Goal: Information Seeking & Learning: Learn about a topic

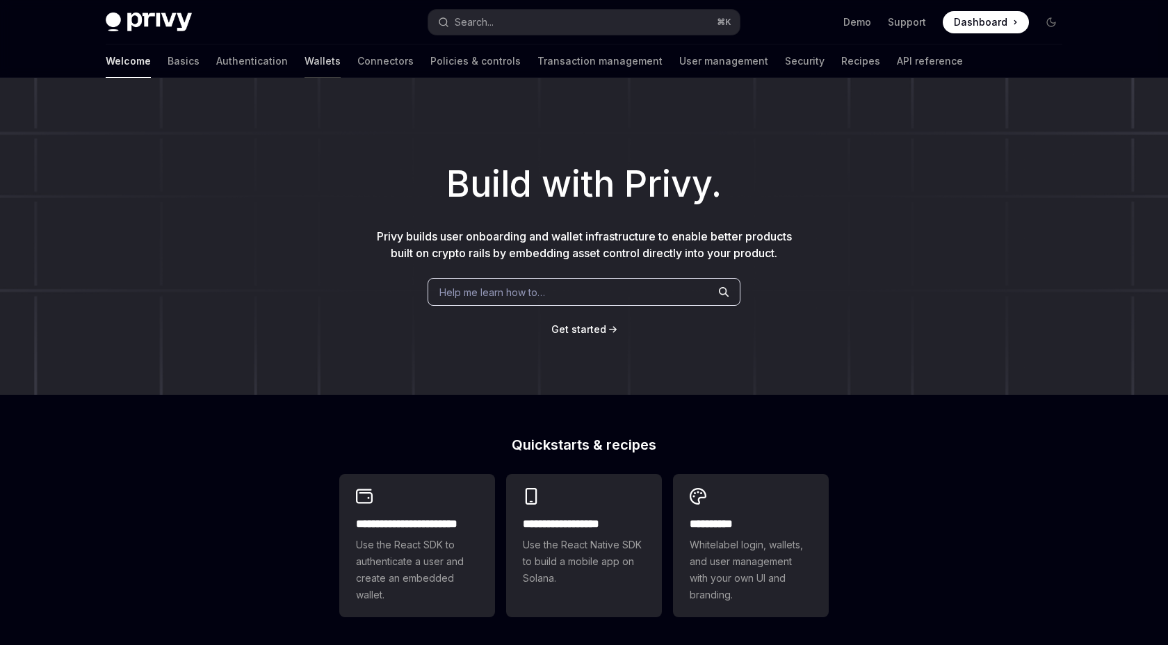
click at [305, 61] on link "Wallets" at bounding box center [323, 60] width 36 height 33
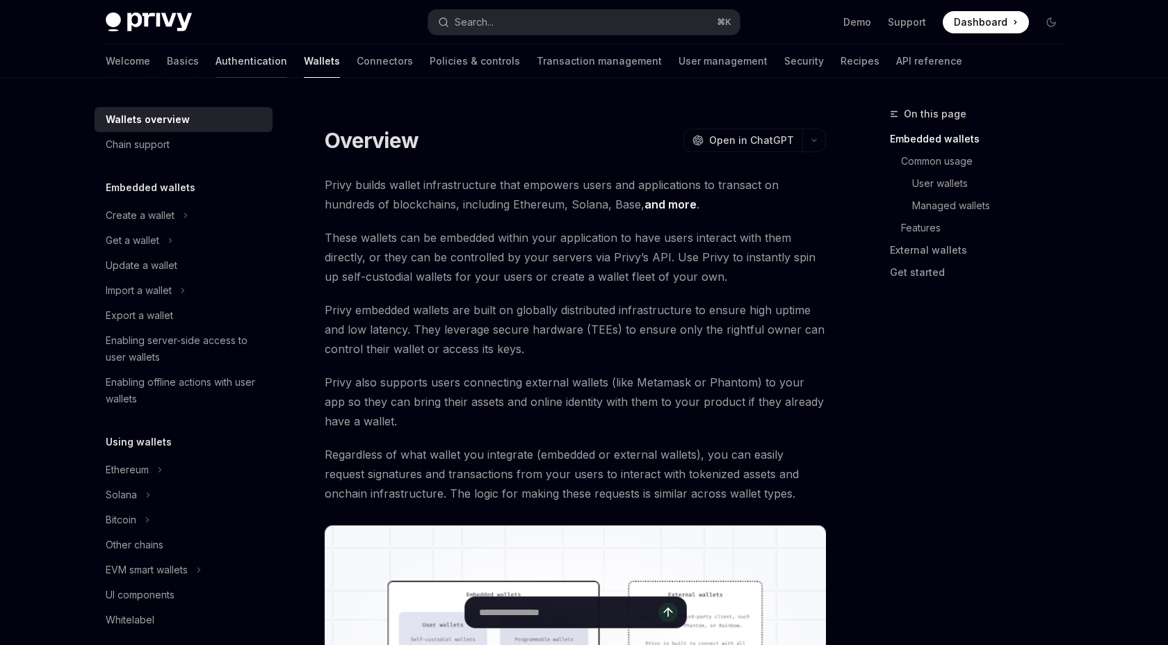
click at [216, 75] on link "Authentication" at bounding box center [252, 60] width 72 height 33
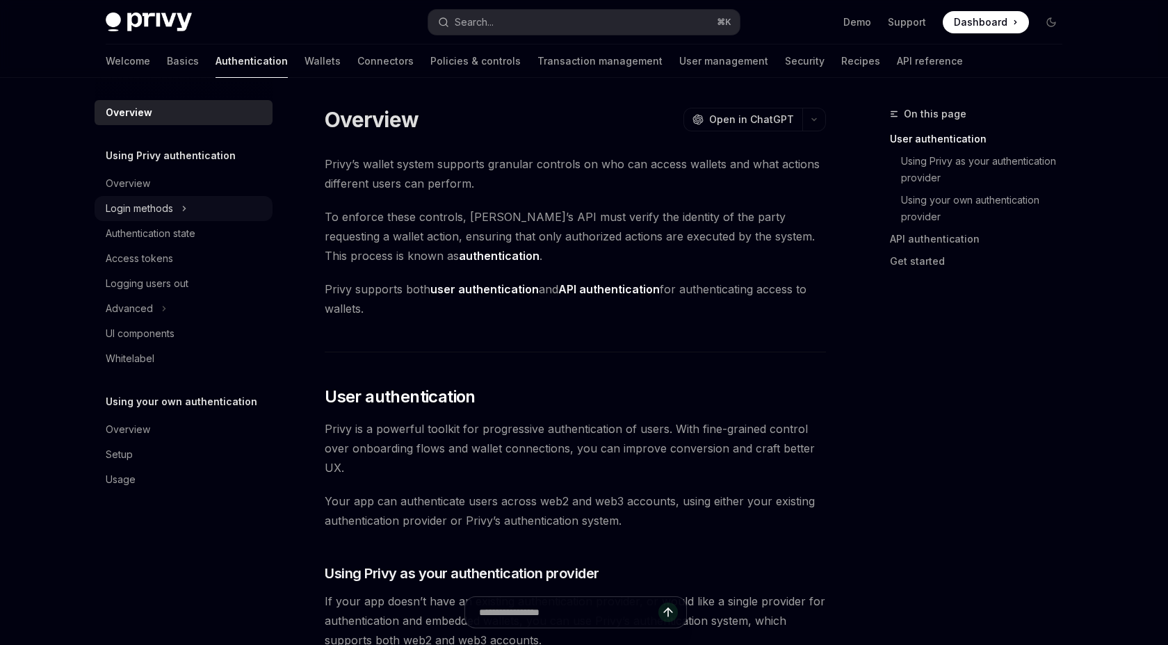
click at [106, 215] on div "Login methods" at bounding box center [139, 208] width 67 height 17
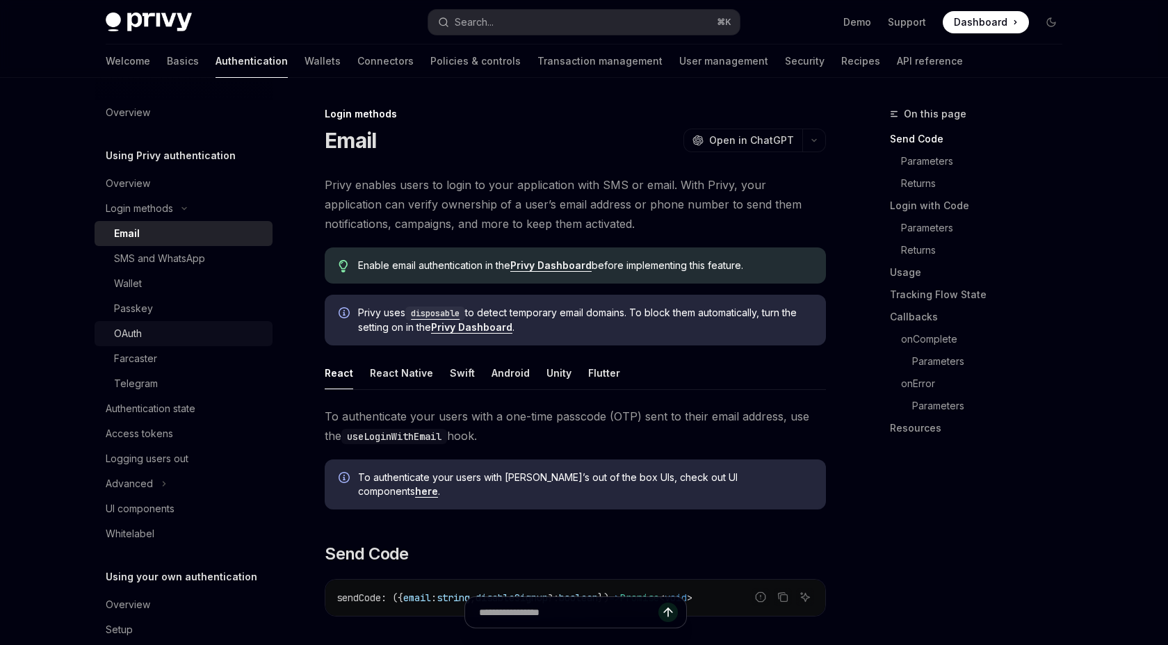
click at [126, 342] on div "OAuth" at bounding box center [189, 333] width 150 height 17
type textarea "*"
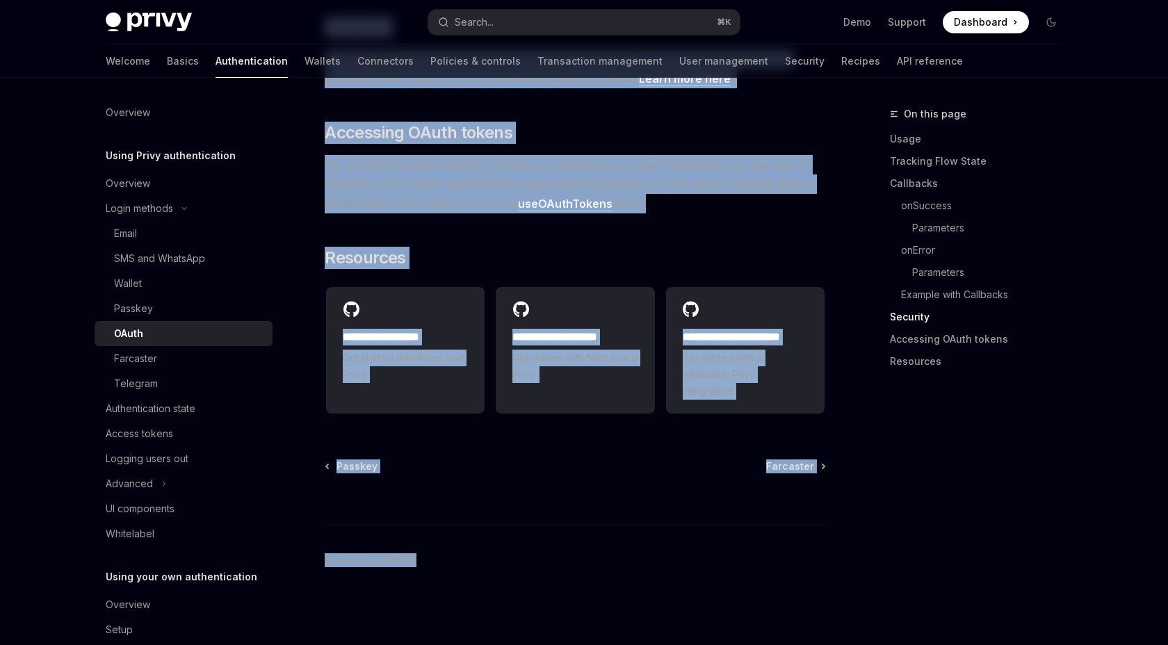
scroll to position [3268, 0]
drag, startPoint x: 307, startPoint y: 145, endPoint x: 656, endPoint y: 187, distance: 351.5
copy div "LOrem IpsuMD Sita co AdipISC ElitSE Doei te InciDID Utlab etdolo mag aliquae ad…"
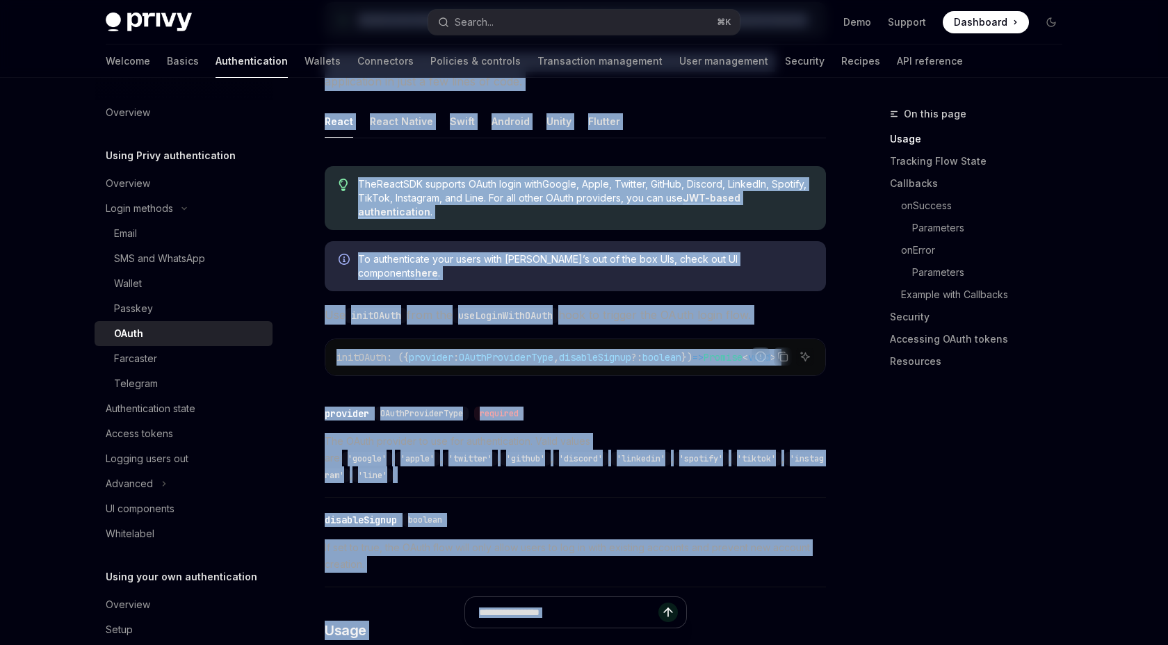
scroll to position [0, 0]
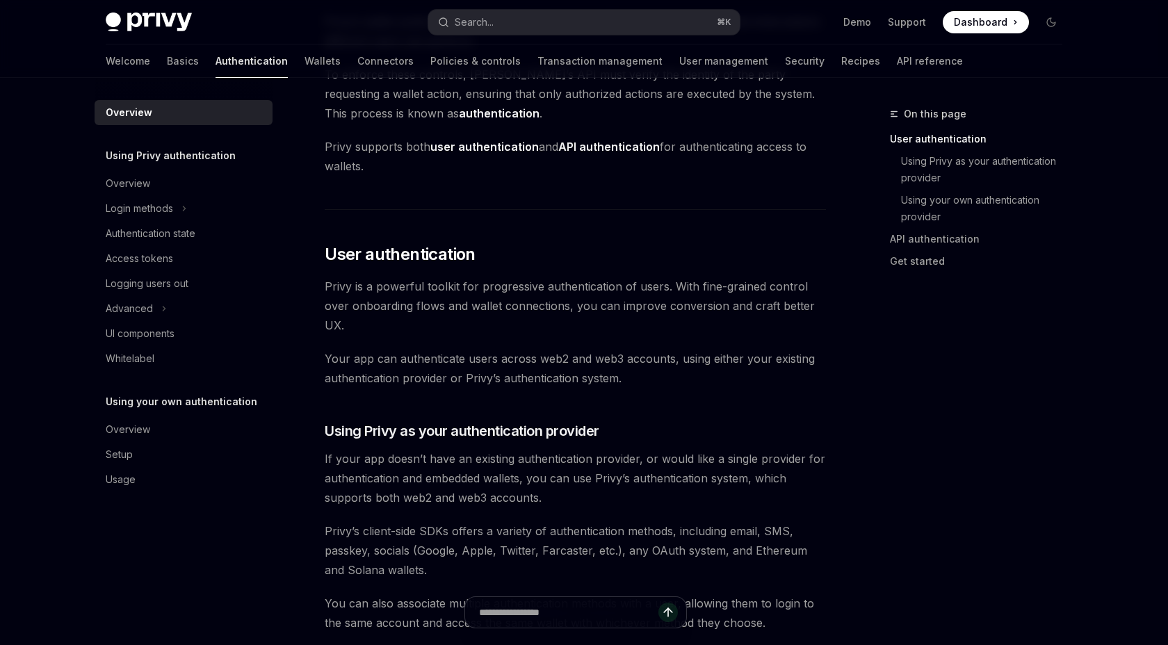
scroll to position [284, 0]
